Goal: Information Seeking & Learning: Understand process/instructions

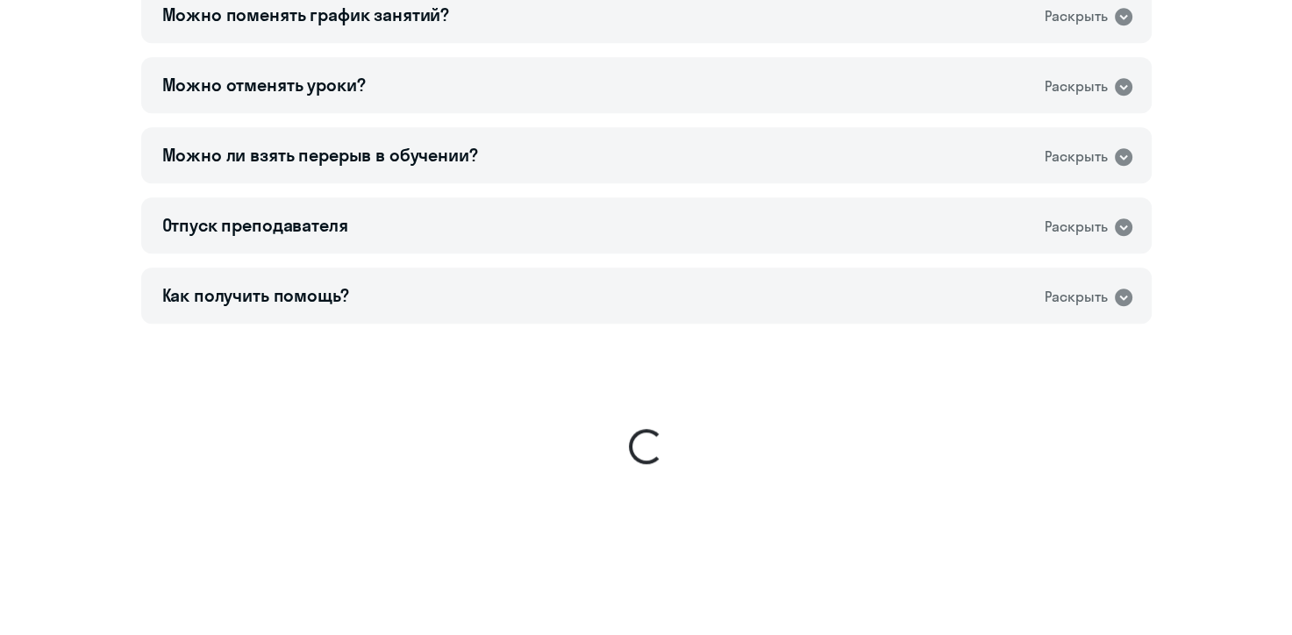
scroll to position [1445, 0]
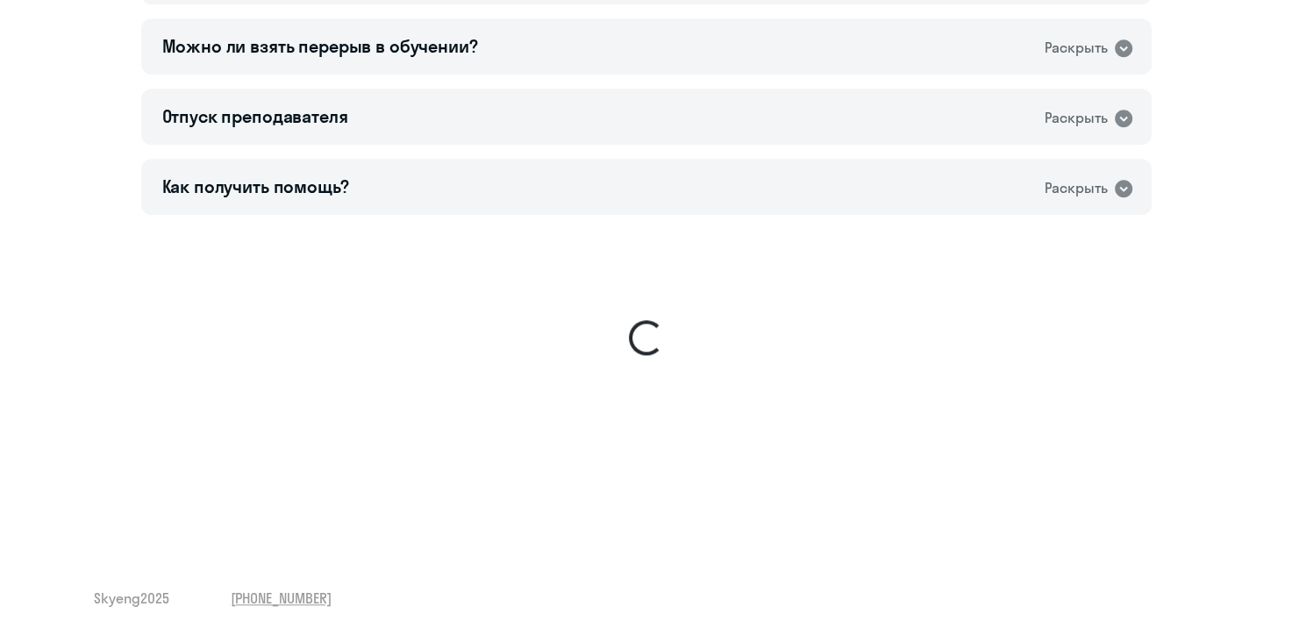
click at [546, 397] on sky-ui-spinner at bounding box center [646, 338] width 1222 height 246
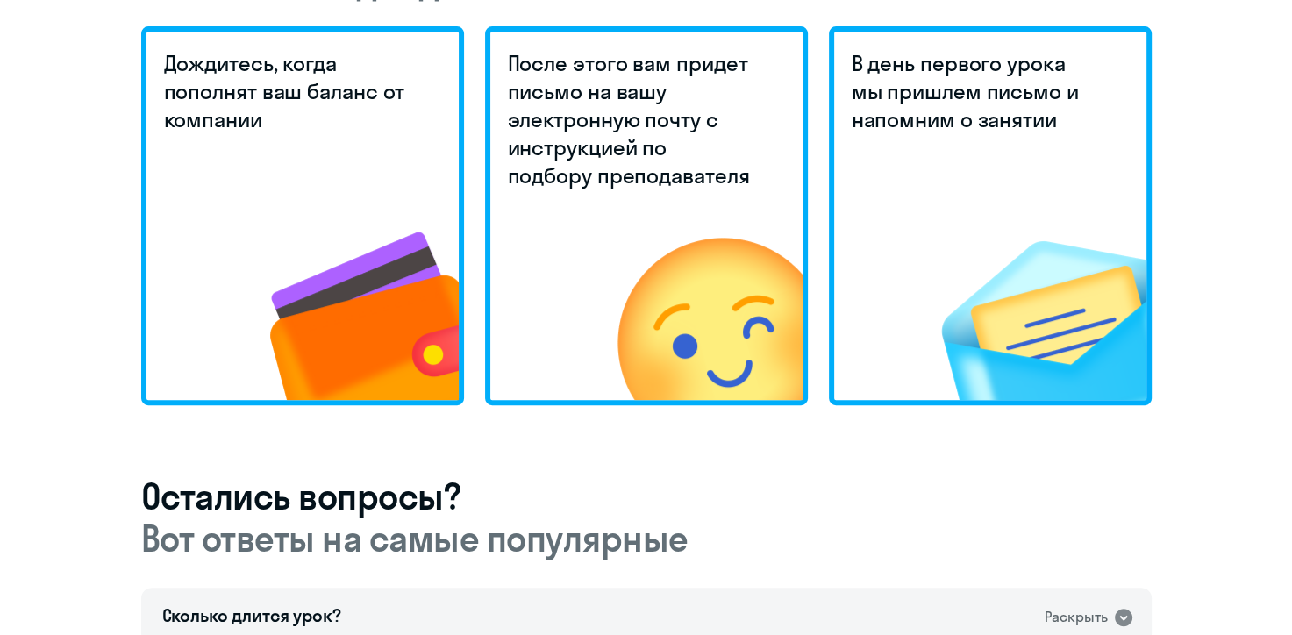
scroll to position [744, 0]
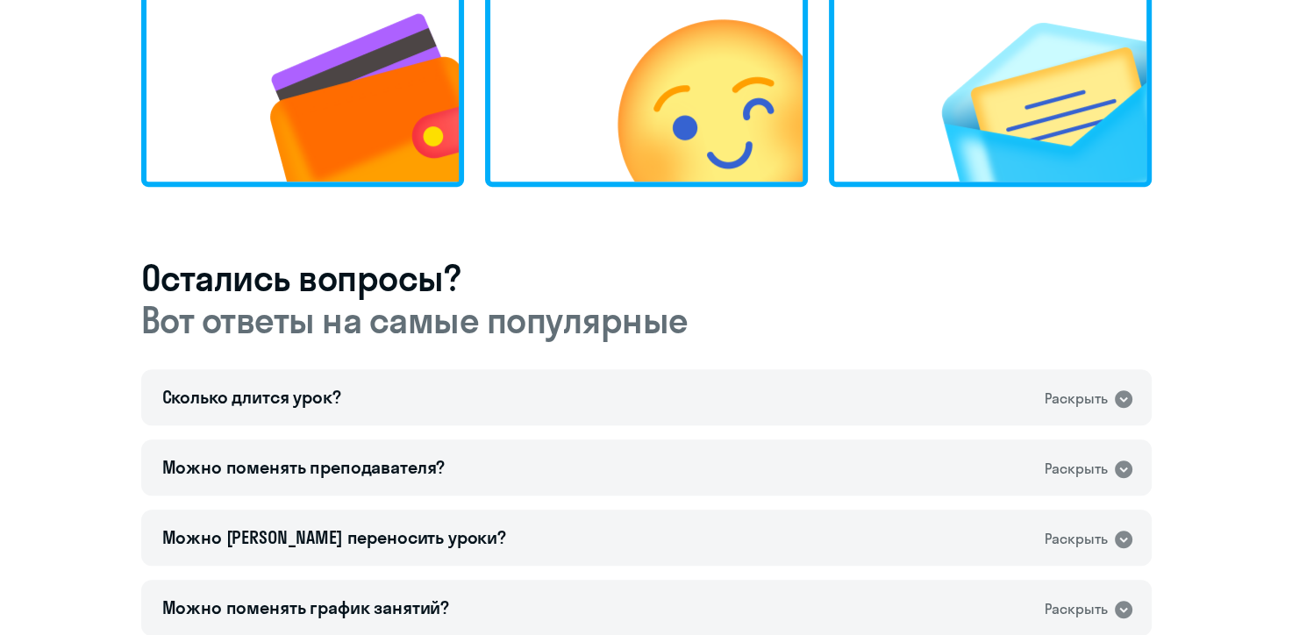
click at [581, 239] on div "Мы завершили ознакомительную часть вот что вас ждёт далее Дождитесь, когда попо…" at bounding box center [646, 309] width 1010 height 1215
click at [382, 37] on img at bounding box center [331, 64] width 256 height 236
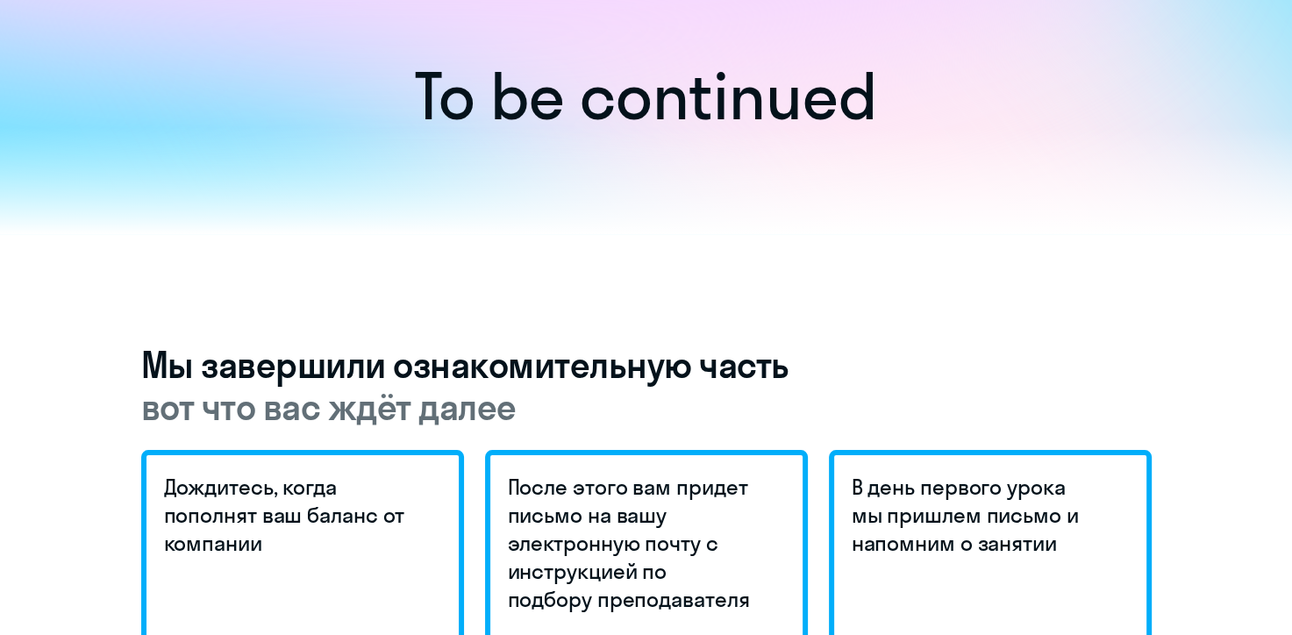
scroll to position [0, 0]
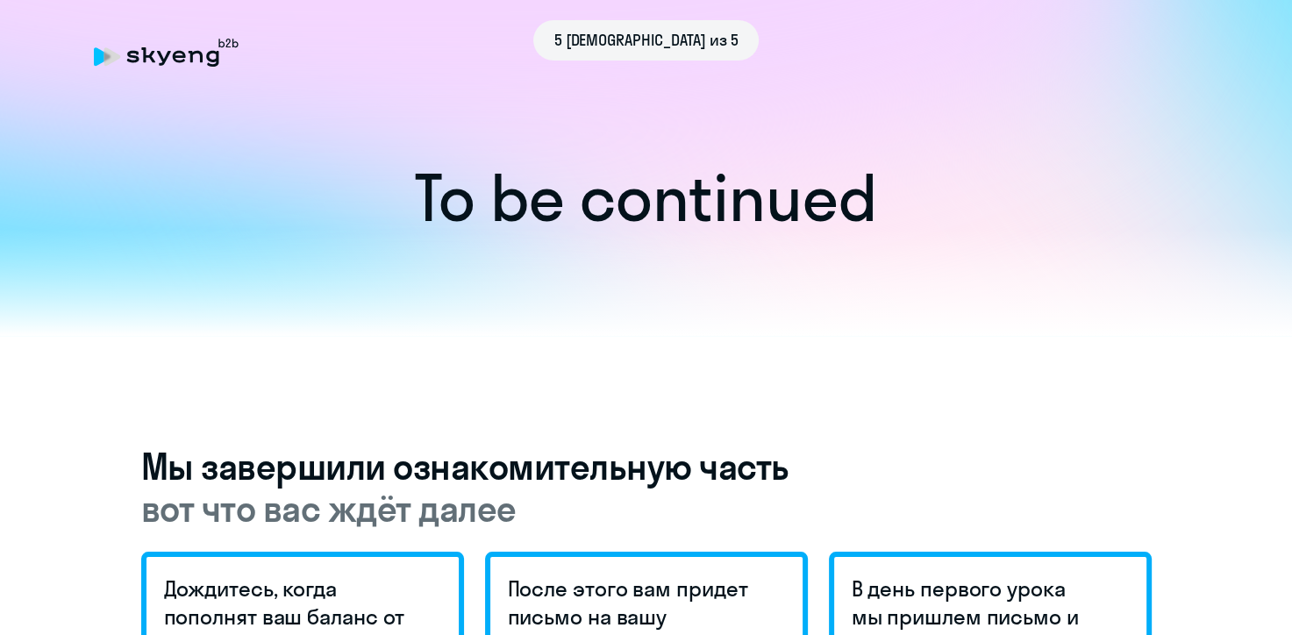
click at [623, 502] on span "вот что вас ждёт далее" at bounding box center [646, 509] width 1010 height 42
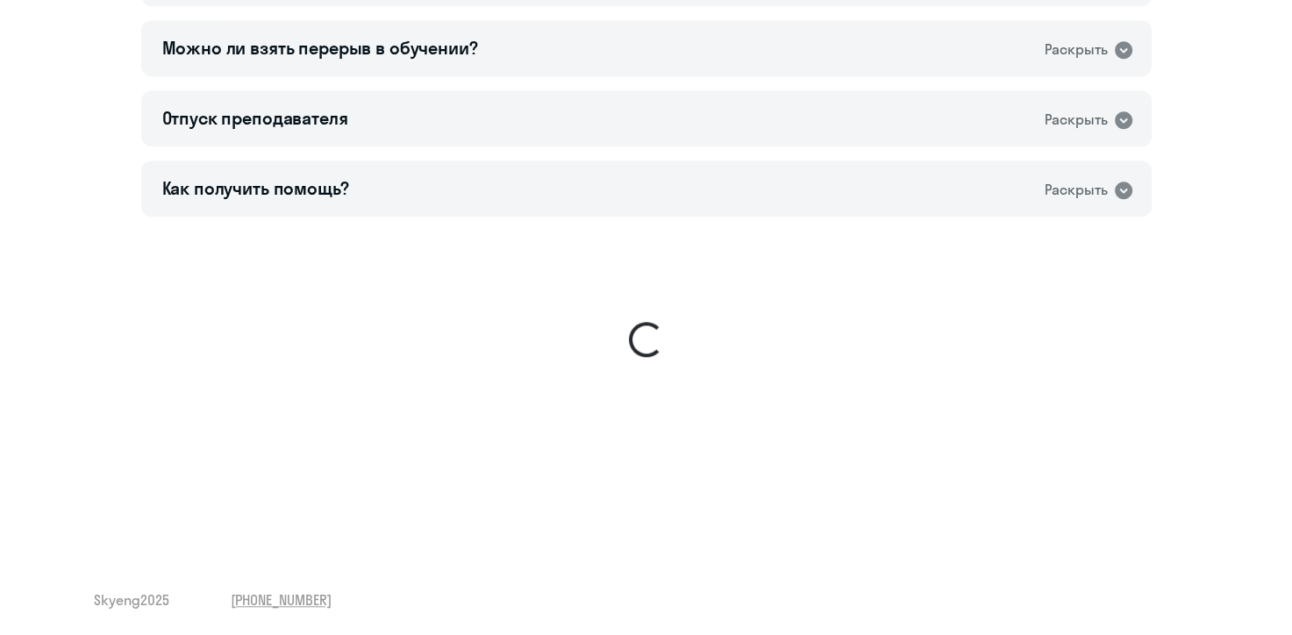
scroll to position [1445, 0]
click at [583, 192] on div "Как получить помощь? Раскрыть" at bounding box center [646, 187] width 1010 height 56
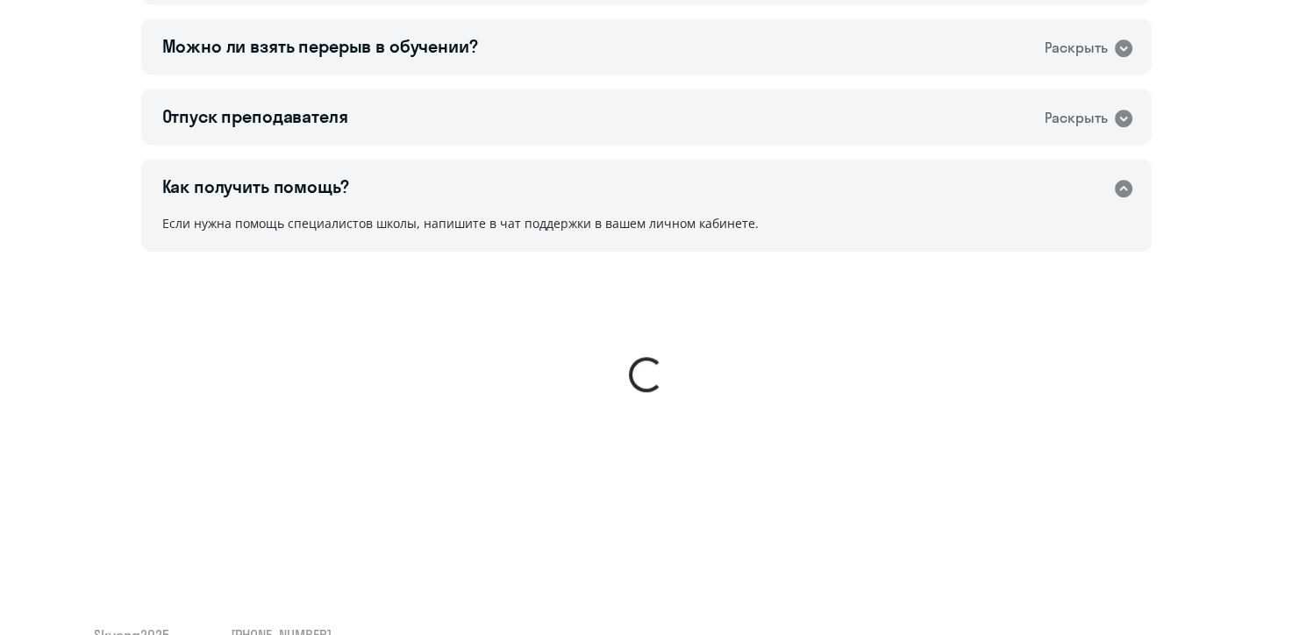
click at [554, 224] on div "Если нужна помощь специалистов школы, напишите в чат поддержки в вашем личном к…" at bounding box center [646, 232] width 1010 height 39
drag, startPoint x: 723, startPoint y: 222, endPoint x: 764, endPoint y: 226, distance: 40.6
click at [757, 226] on div "Если нужна помощь специалистов школы, напишите в чат поддержки в вашем личном к…" at bounding box center [646, 232] width 1010 height 39
click at [659, 380] on div at bounding box center [646, 374] width 49 height 49
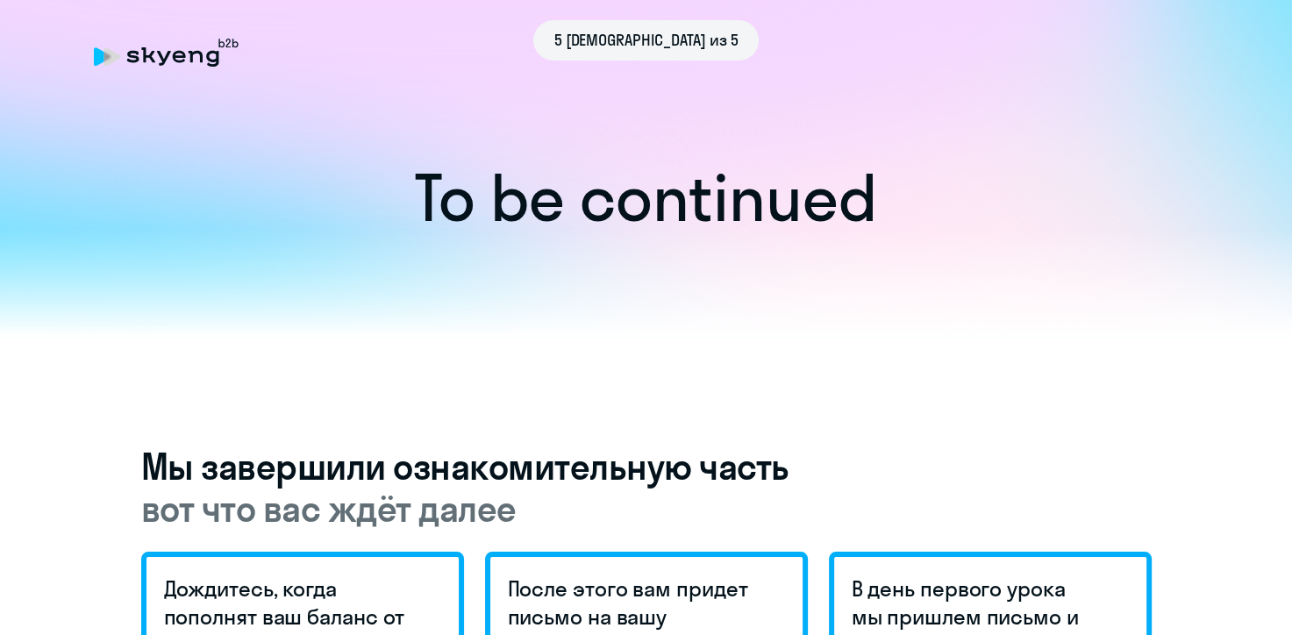
click at [481, 457] on h3 "Мы завершили ознакомительную часть вот что вас ждёт далее" at bounding box center [646, 487] width 1010 height 84
drag, startPoint x: 869, startPoint y: 369, endPoint x: 920, endPoint y: 251, distance: 128.9
click at [546, 211] on h1 "To be continued" at bounding box center [646, 197] width 1222 height 61
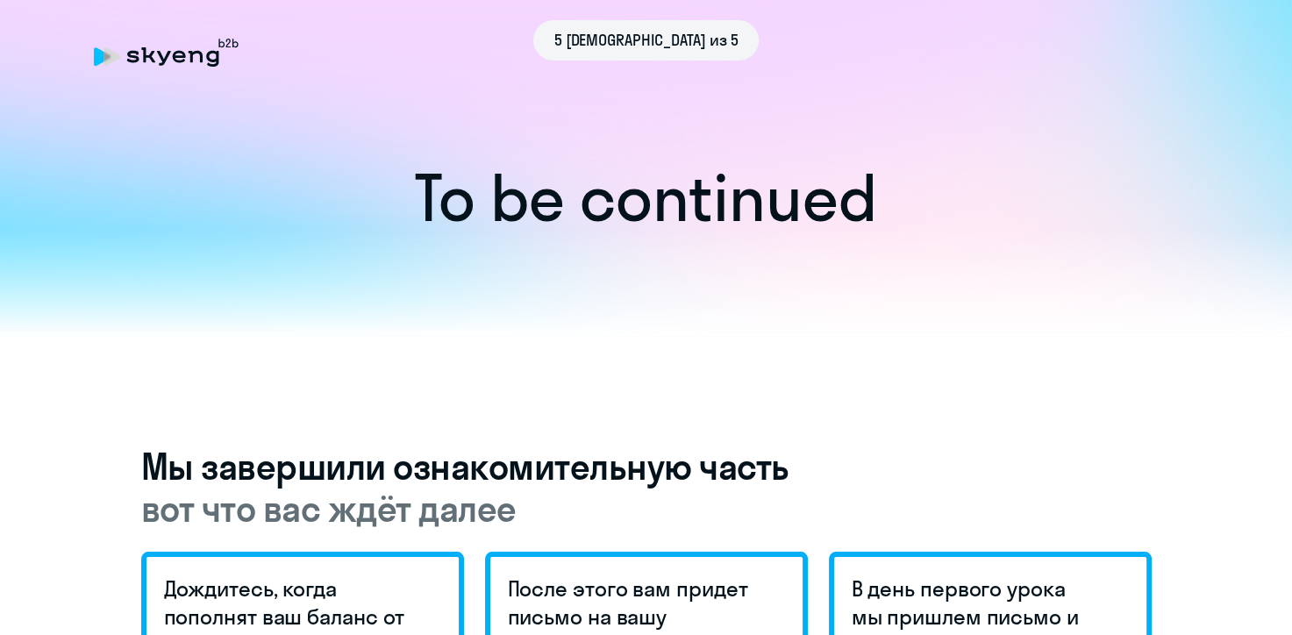
click at [891, 207] on h1 "To be continued" at bounding box center [646, 197] width 1222 height 61
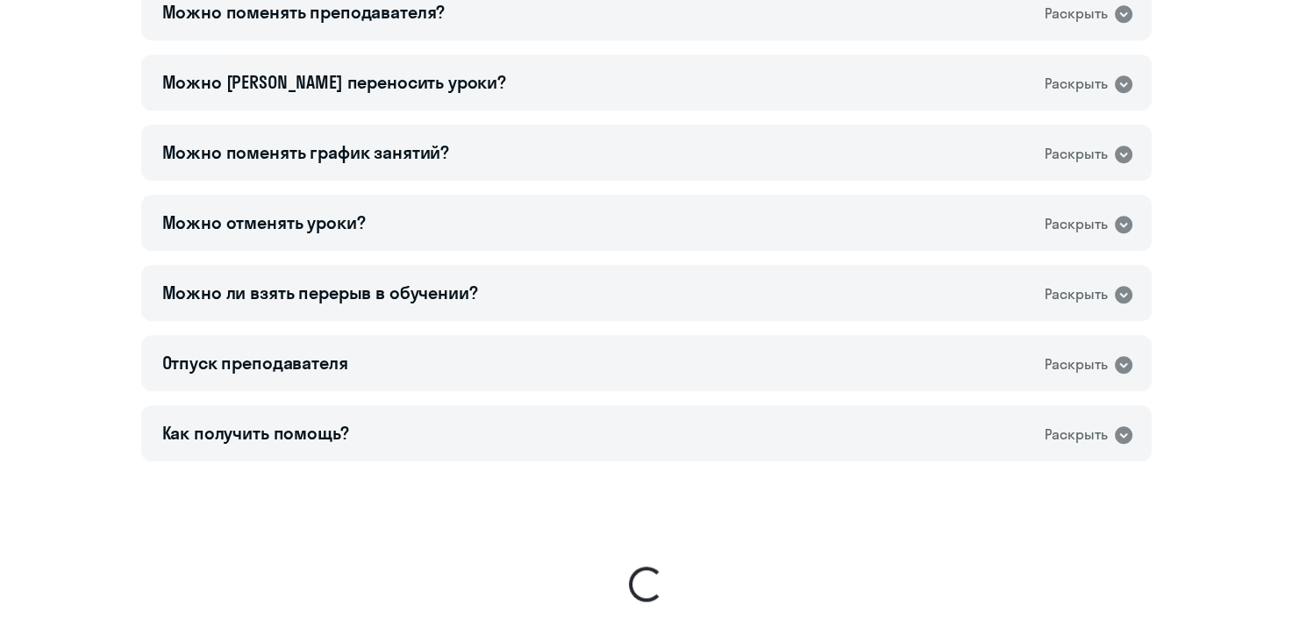
scroll to position [1445, 0]
